Goal: Contribute content: Add original content to the website for others to see

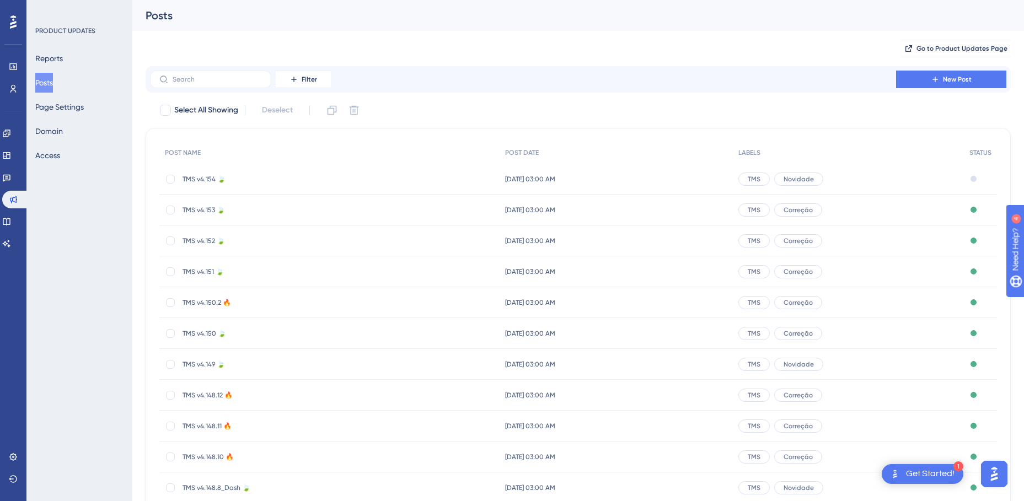
click at [199, 176] on span "TMS v4.154 🍃" at bounding box center [271, 179] width 177 height 9
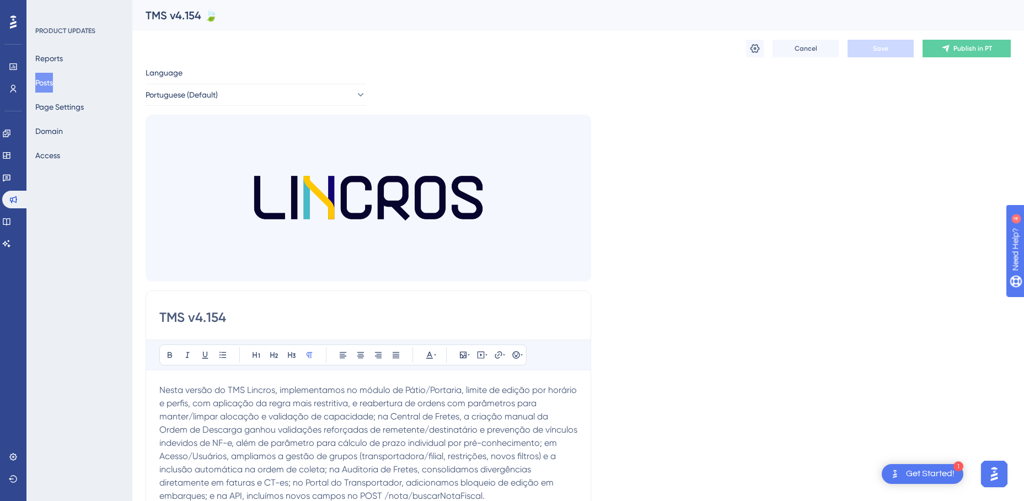
scroll to position [3275, 0]
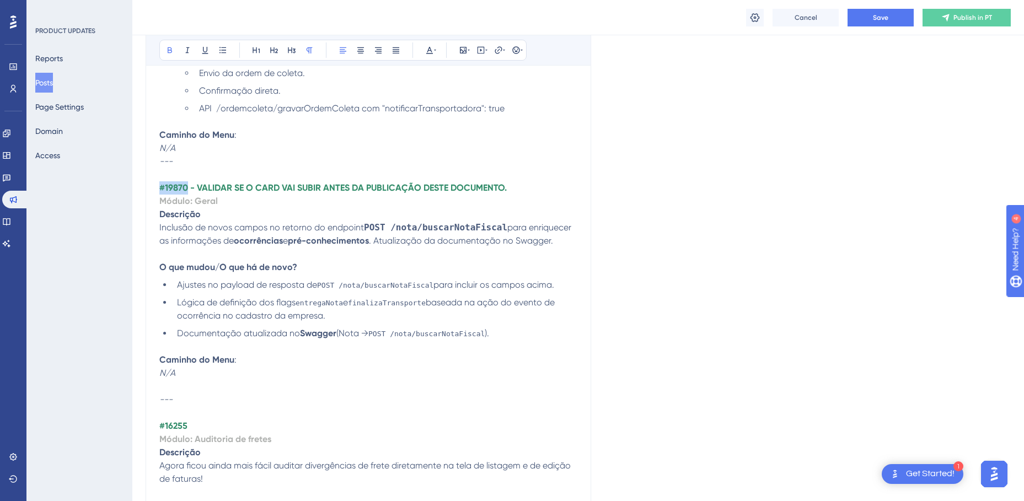
drag, startPoint x: 189, startPoint y: 185, endPoint x: 145, endPoint y: 186, distance: 44.2
copy strong "#19870"
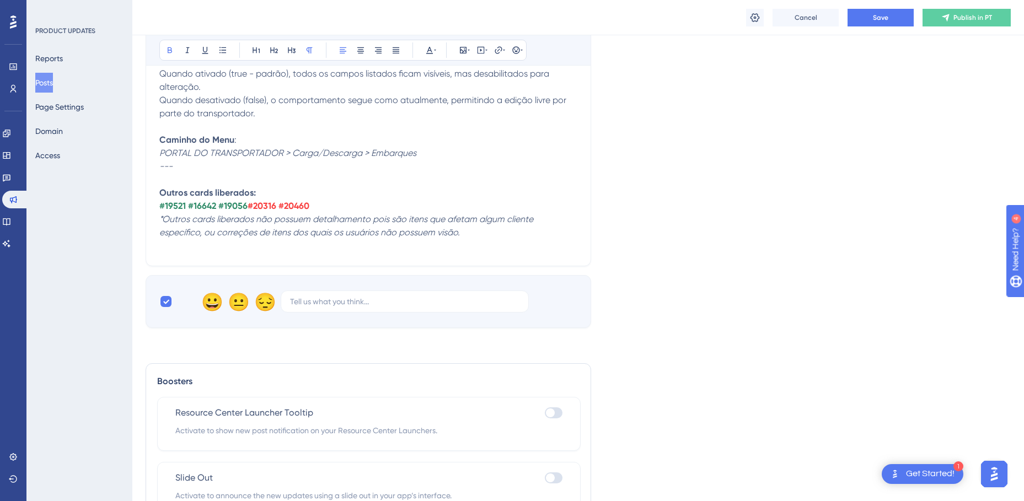
scroll to position [4052, 0]
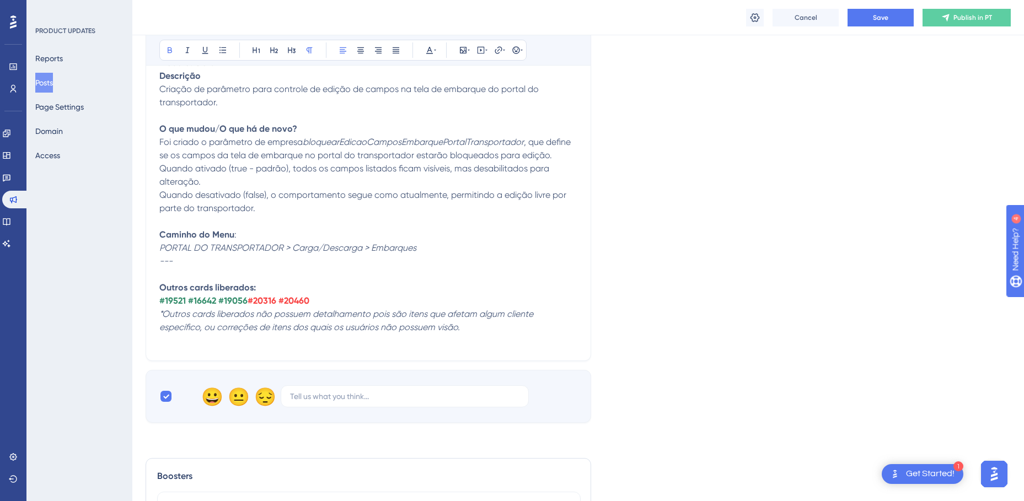
click at [248, 302] on strong "#19521 #16642 #19056" at bounding box center [203, 301] width 88 height 10
drag, startPoint x: 250, startPoint y: 298, endPoint x: 277, endPoint y: 300, distance: 27.1
click at [276, 300] on strong "#19870" at bounding box center [262, 301] width 29 height 10
click at [429, 55] on button at bounding box center [429, 49] width 15 height 15
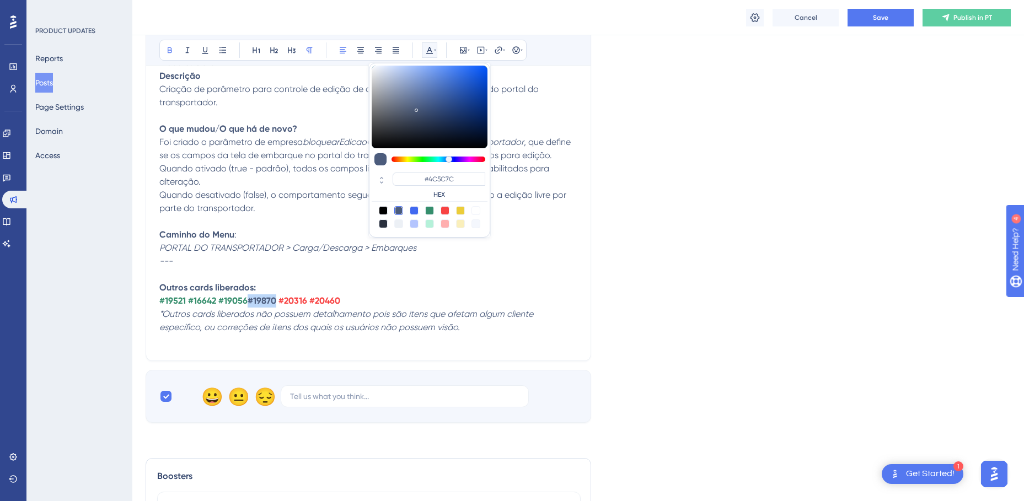
click at [429, 211] on div at bounding box center [429, 210] width 9 height 9
type input "#358E6C"
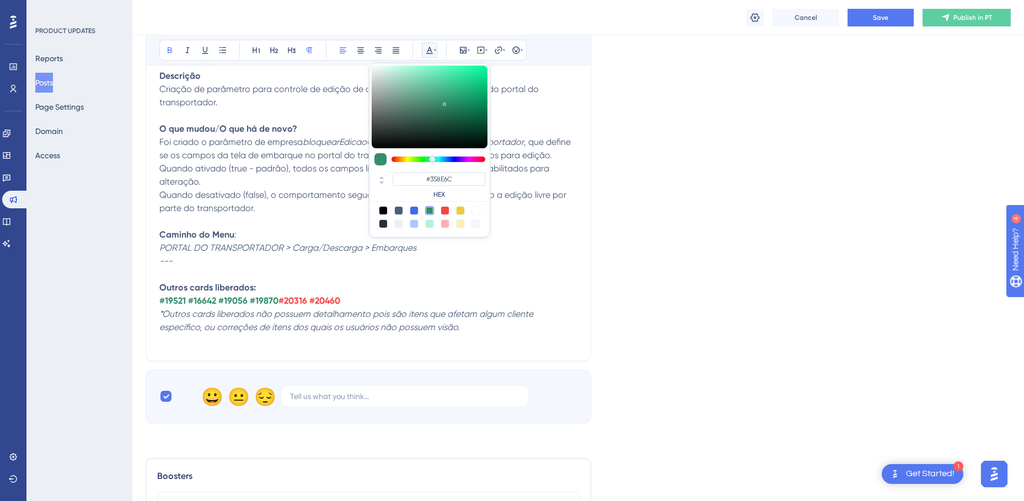
click at [359, 303] on p "#19521 #16642 #19056 #19870 #20316 #20460" at bounding box center [368, 301] width 418 height 13
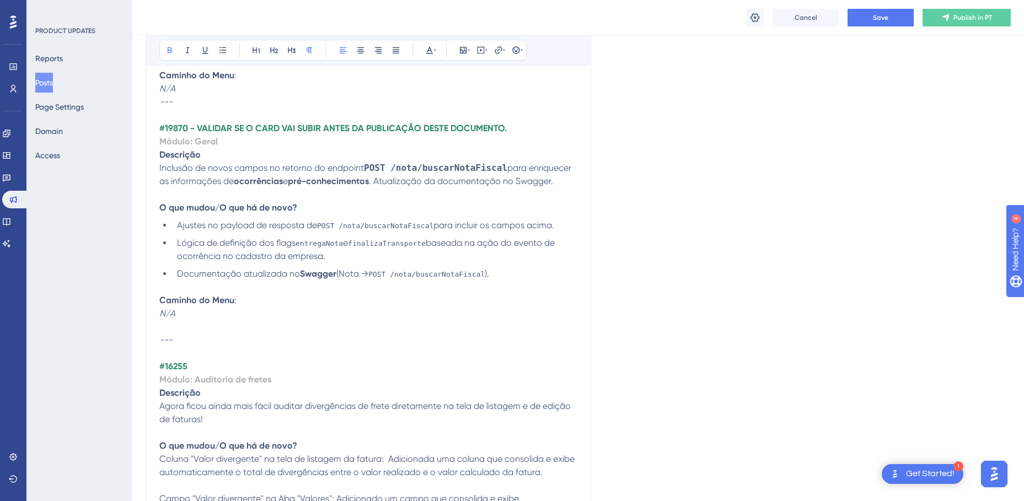
scroll to position [3335, 0]
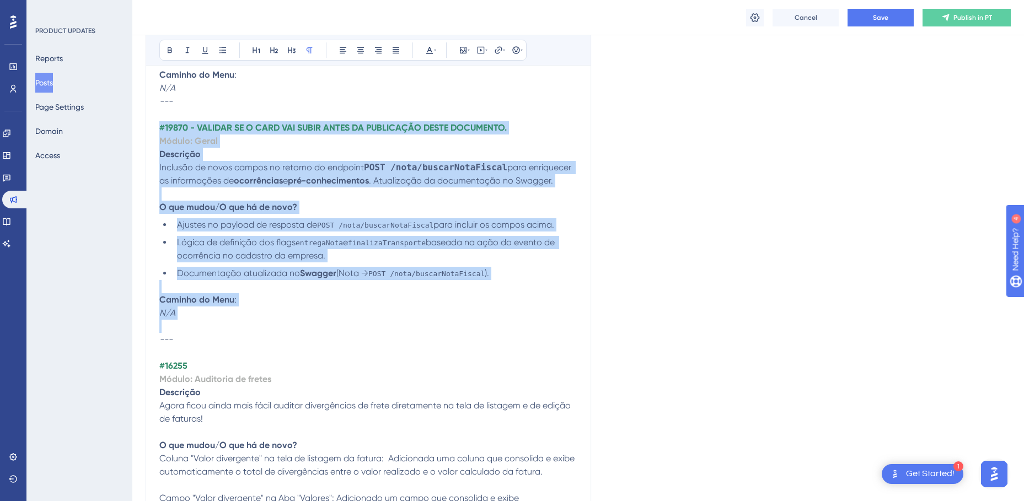
drag, startPoint x: 161, startPoint y: 127, endPoint x: 271, endPoint y: 329, distance: 230.6
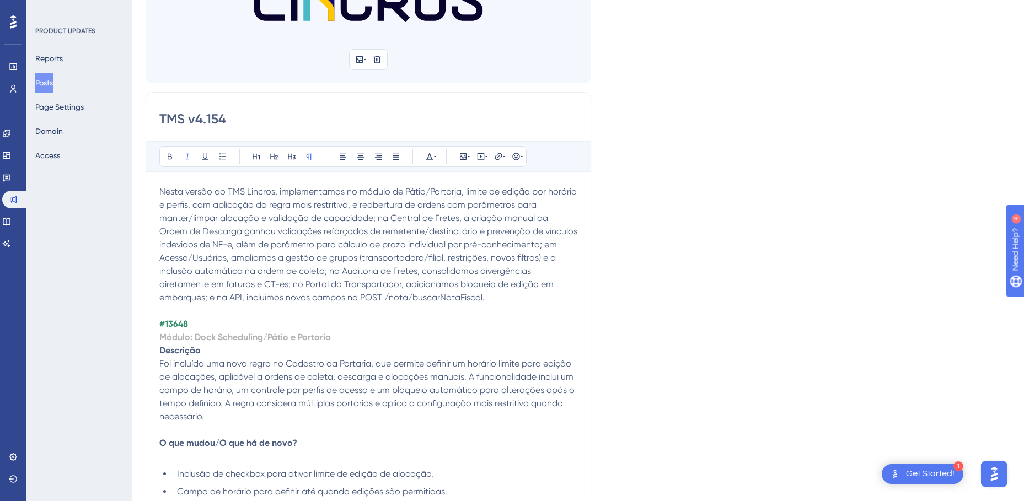
scroll to position [221, 0]
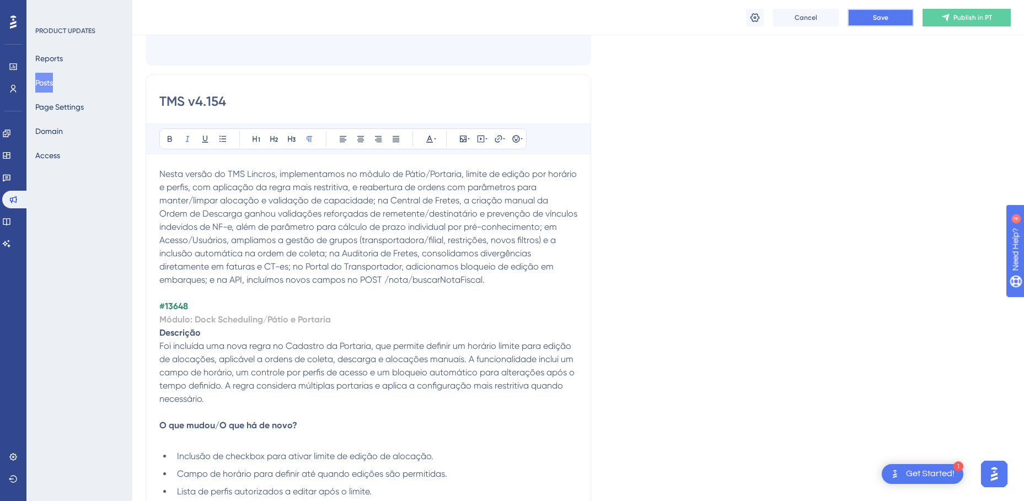
click at [877, 21] on span "Save" at bounding box center [880, 17] width 15 height 9
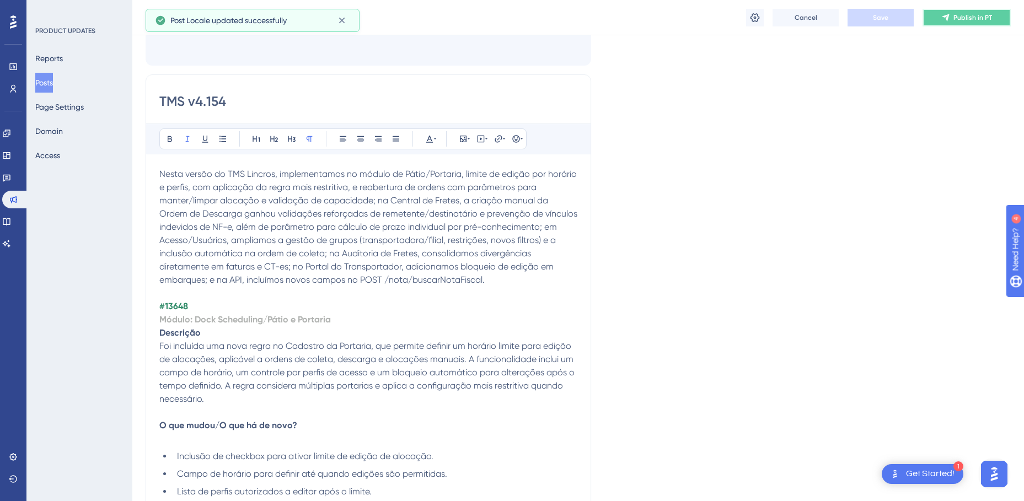
click at [992, 17] on span "Publish in PT" at bounding box center [973, 17] width 39 height 9
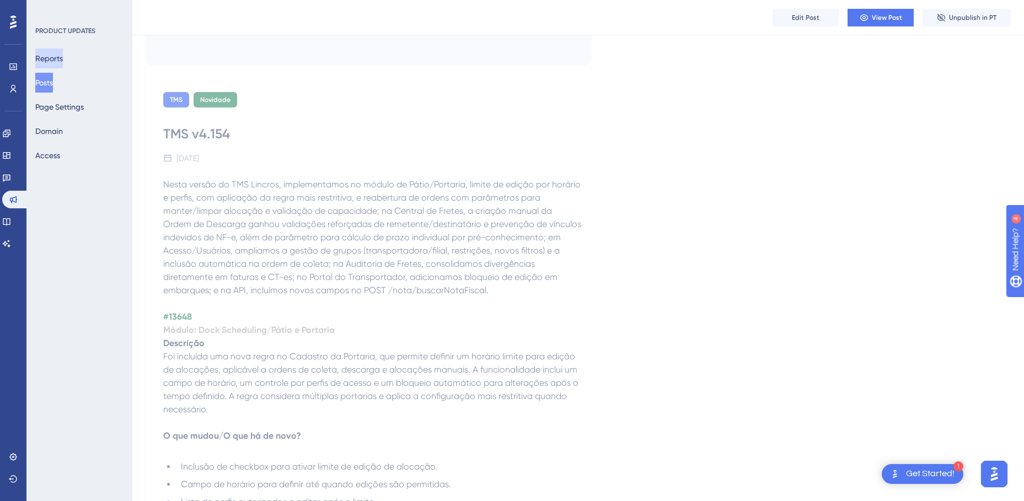
click at [61, 54] on button "Reports" at bounding box center [49, 59] width 28 height 20
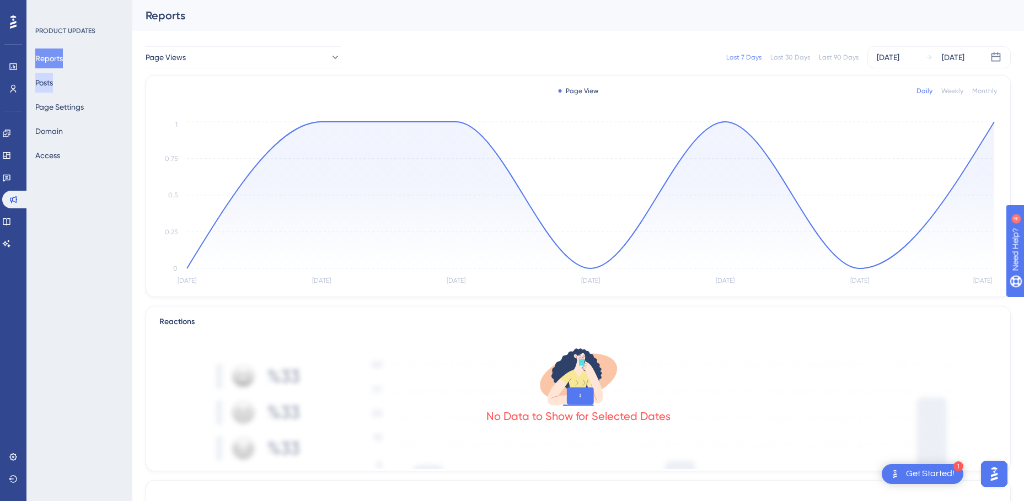
click at [53, 81] on button "Posts" at bounding box center [44, 83] width 18 height 20
